Goal: Transaction & Acquisition: Purchase product/service

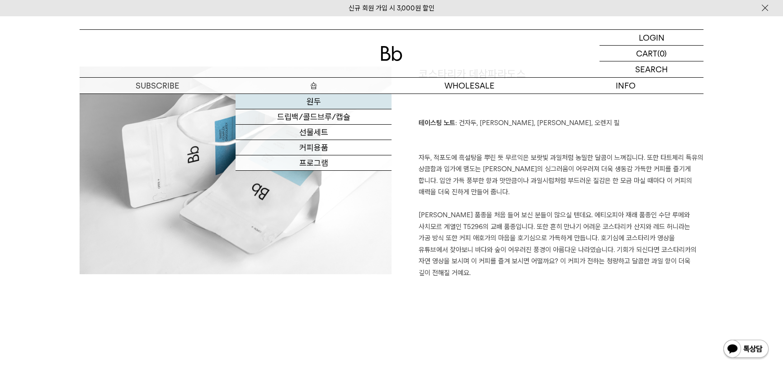
click at [296, 99] on link "원두" at bounding box center [314, 101] width 156 height 15
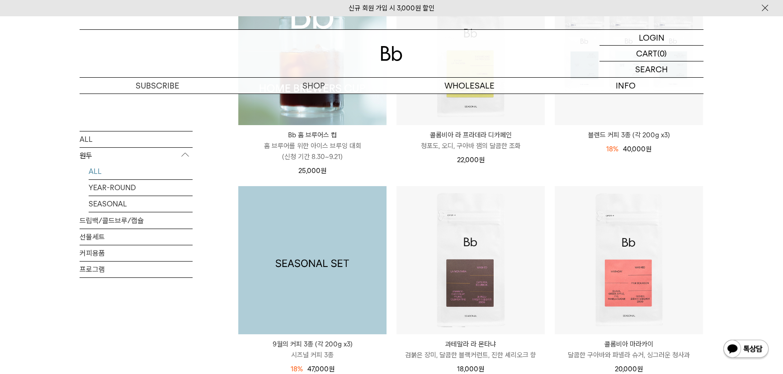
scroll to position [164, 0]
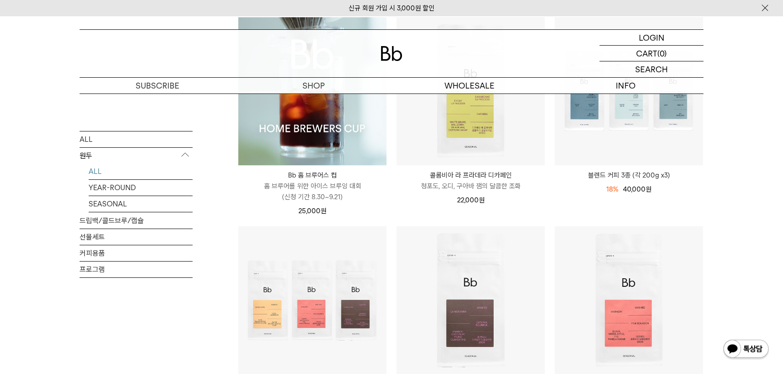
click at [304, 128] on img at bounding box center [312, 91] width 148 height 148
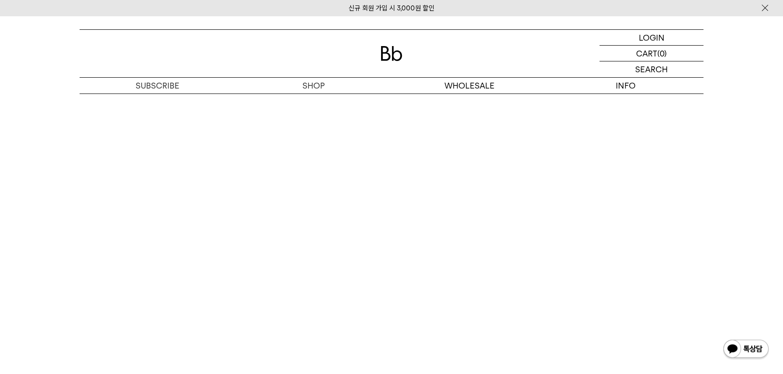
scroll to position [5102, 0]
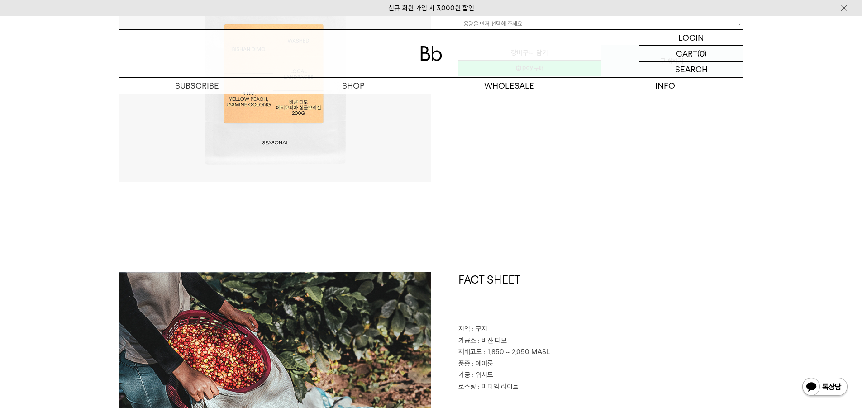
scroll to position [226, 0]
